Goal: Check status: Check status

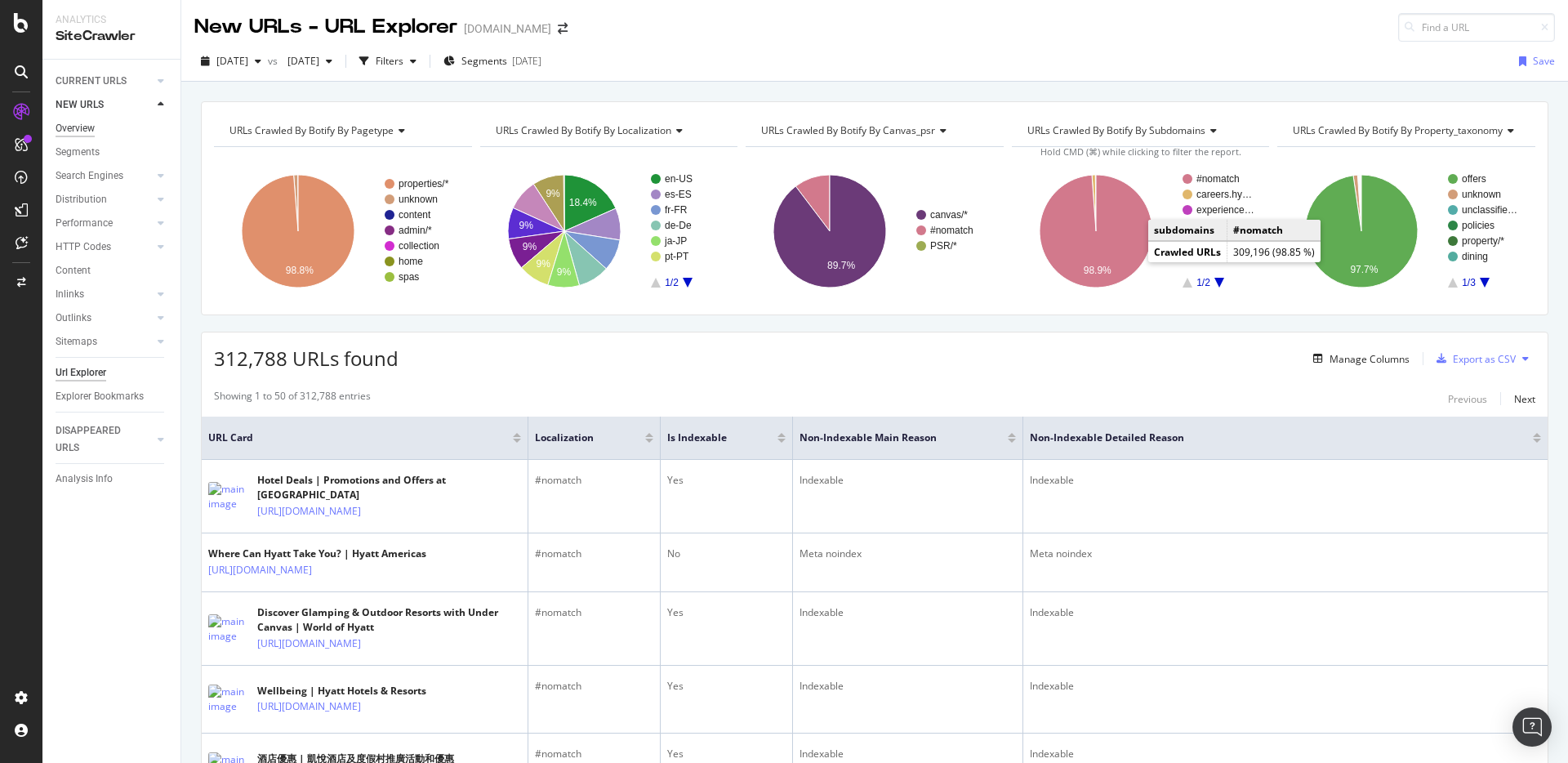
click at [85, 130] on div "Overview" at bounding box center [75, 129] width 39 height 17
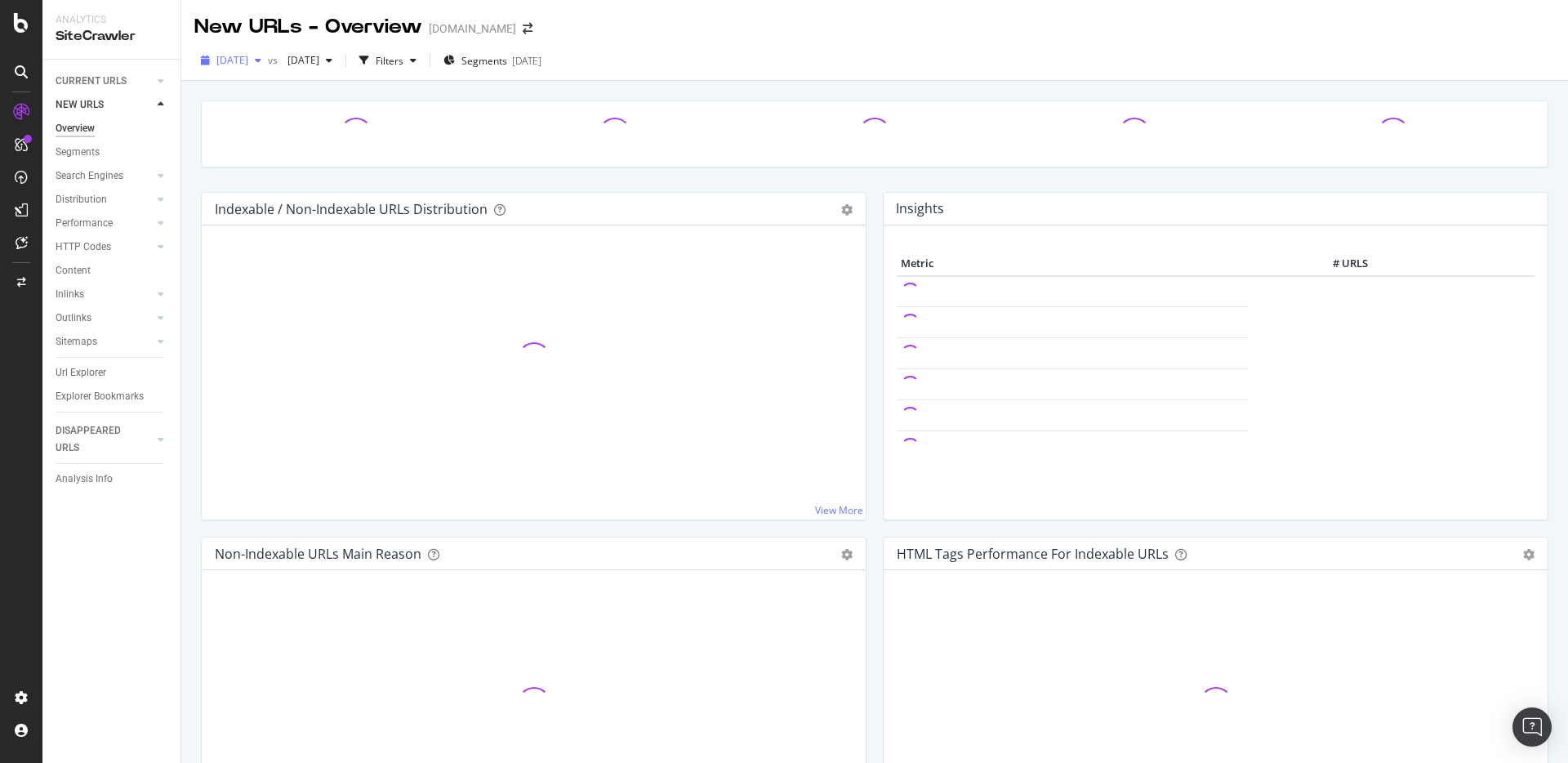
click at [249, 61] on span "[DATE]" at bounding box center [233, 60] width 32 height 14
